Goal: Information Seeking & Learning: Learn about a topic

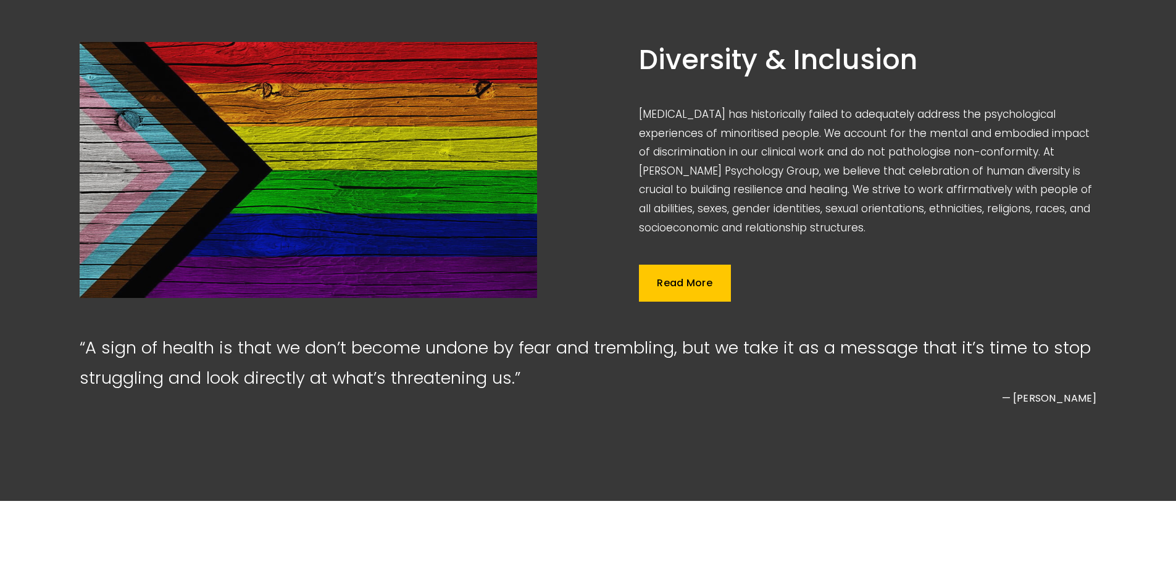
scroll to position [1605, 0]
click at [707, 301] on link "Read More" at bounding box center [685, 282] width 92 height 37
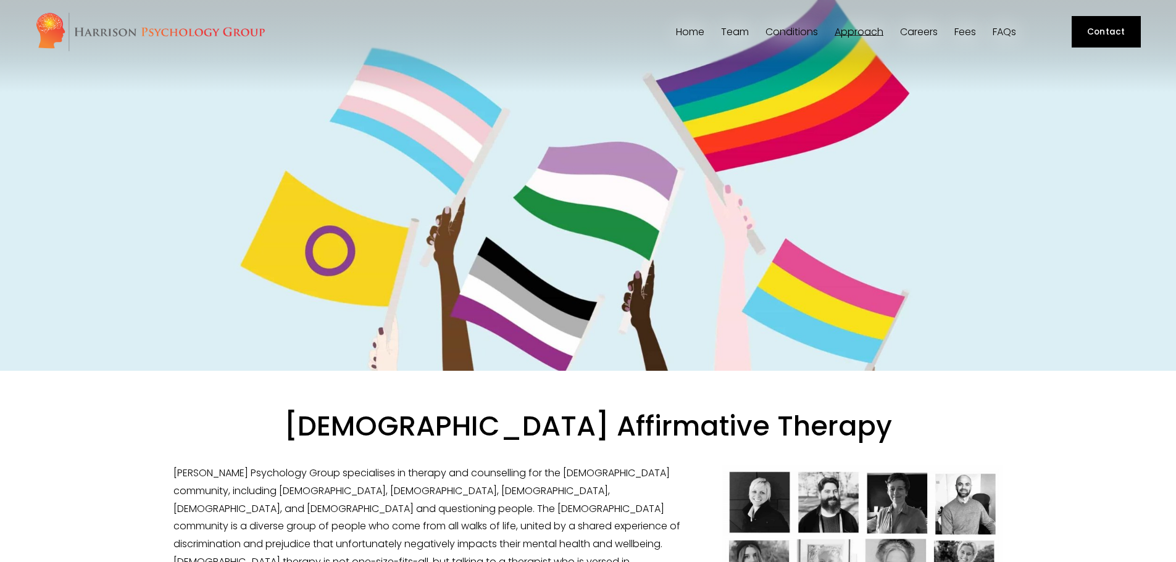
click at [731, 34] on span "Team" at bounding box center [735, 32] width 28 height 10
click at [0, 0] on span "[PERSON_NAME]" at bounding box center [0, 0] width 0 height 0
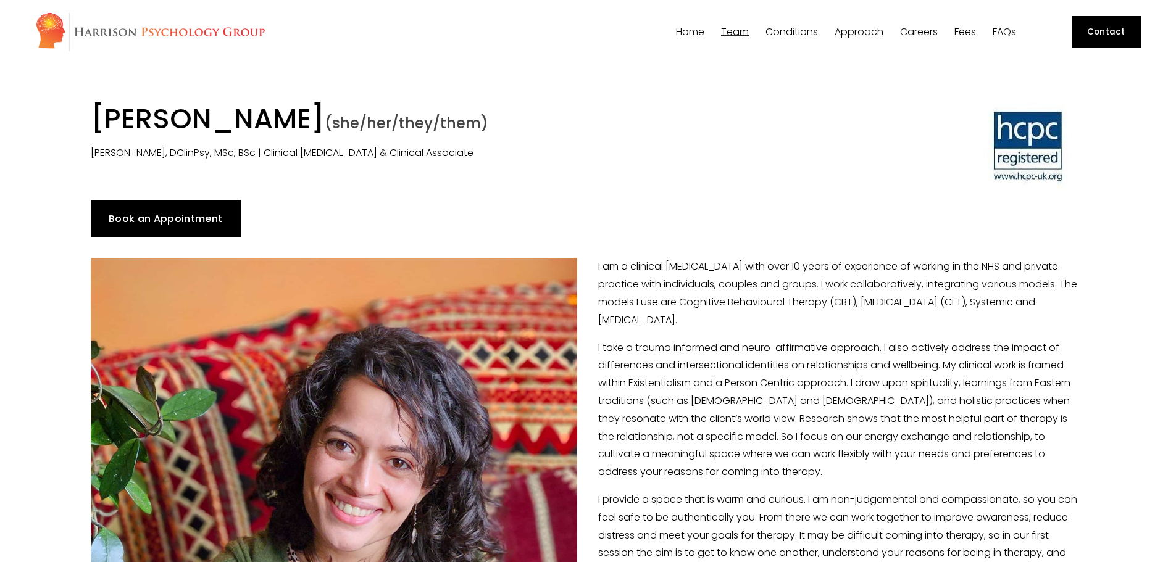
click at [0, 0] on span "[PERSON_NAME]" at bounding box center [0, 0] width 0 height 0
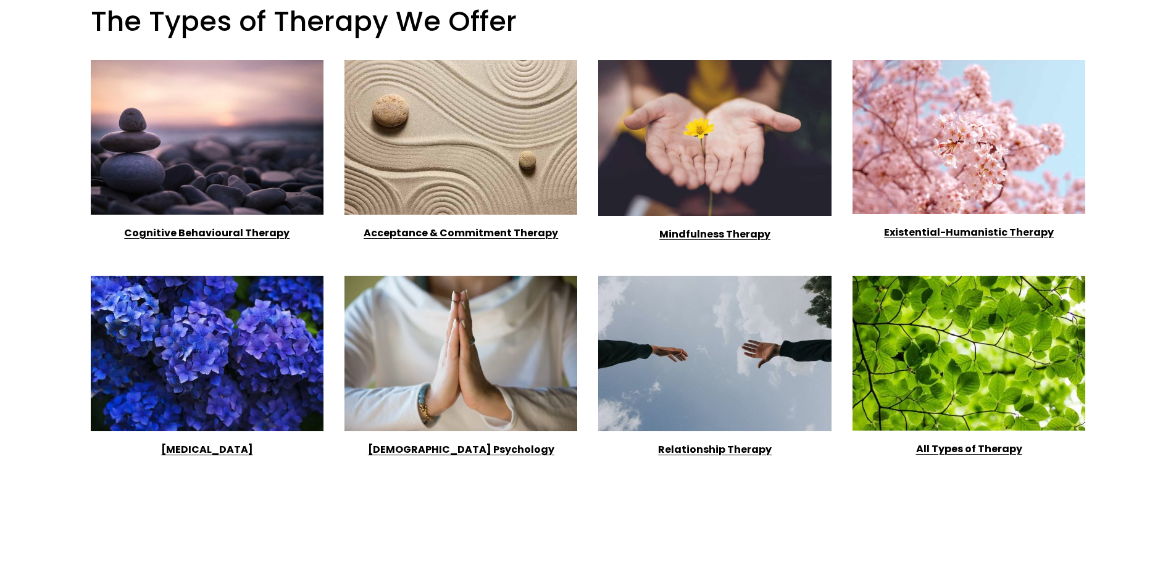
scroll to position [926, 0]
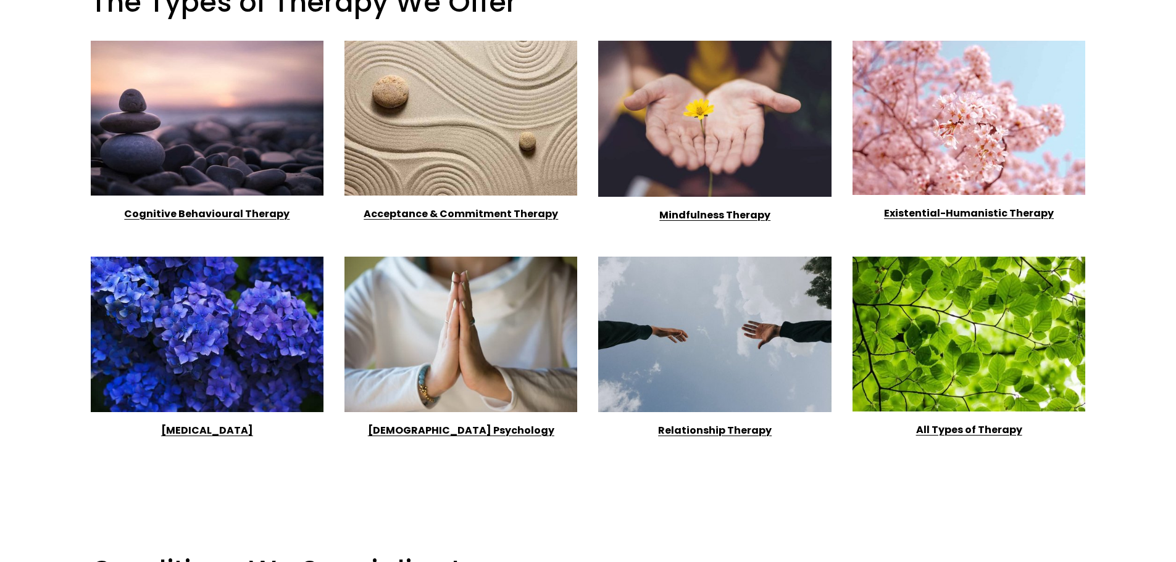
click at [481, 438] on strong "[DEMOGRAPHIC_DATA] Psychology" at bounding box center [461, 430] width 186 height 14
